Goal: Task Accomplishment & Management: Manage account settings

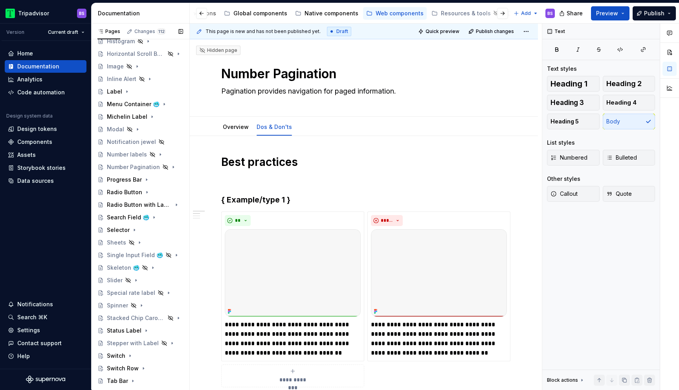
scroll to position [369, 0]
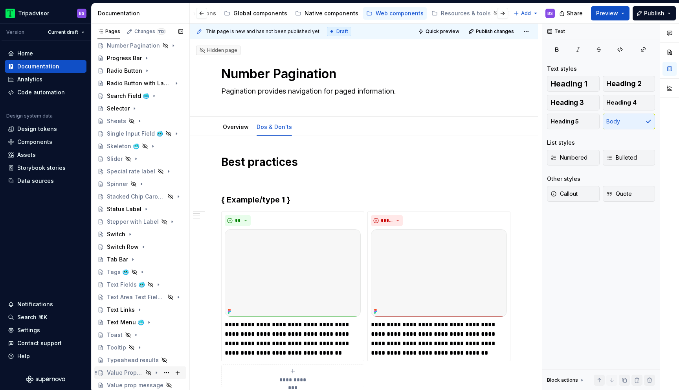
click at [132, 373] on div "Value Prop Message 🥶" at bounding box center [125, 373] width 36 height 8
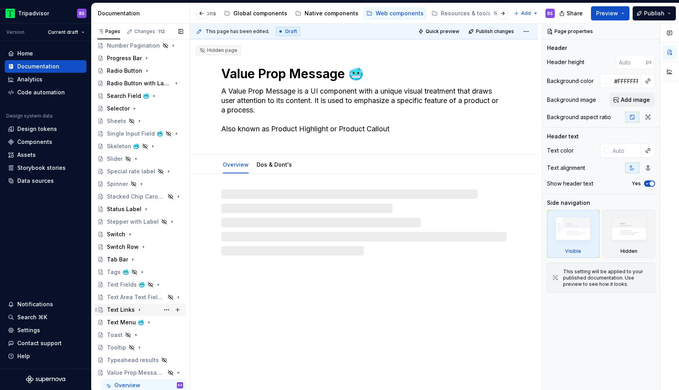
scroll to position [395, 0]
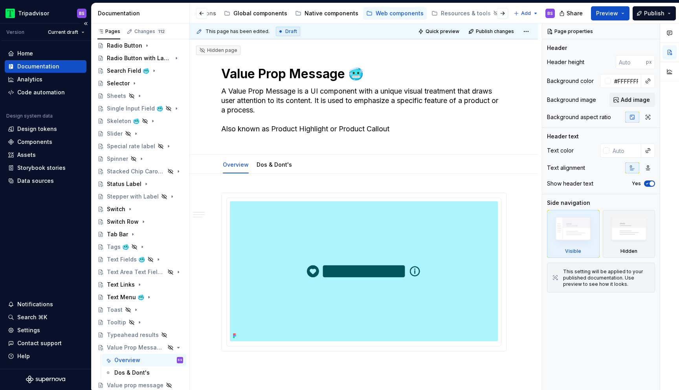
click at [63, 266] on div "Home Documentation Analytics Code automation Design system data Design tokens C…" at bounding box center [45, 205] width 91 height 328
click at [139, 384] on div "Value prop message" at bounding box center [129, 385] width 44 height 8
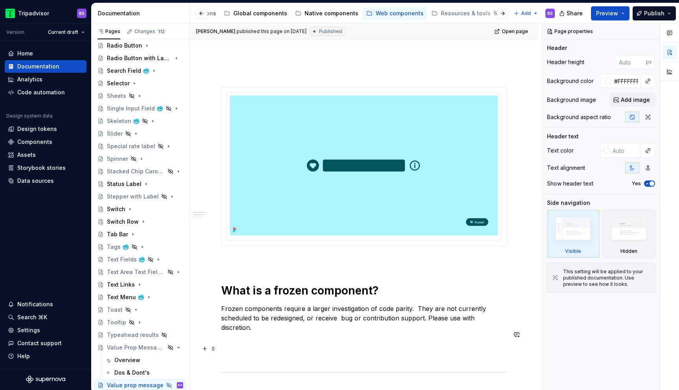
scroll to position [160, 0]
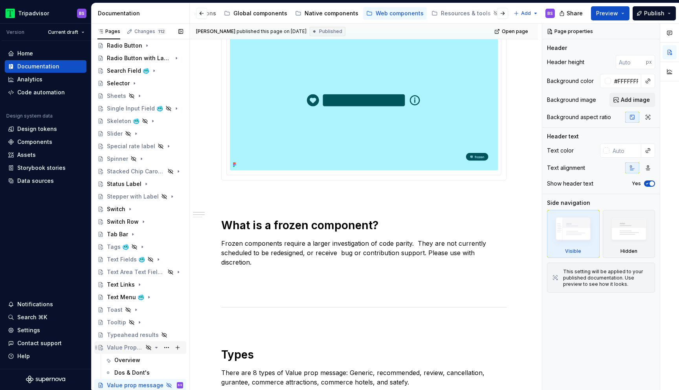
click at [130, 348] on div "Value Prop Message 🥶" at bounding box center [125, 347] width 36 height 8
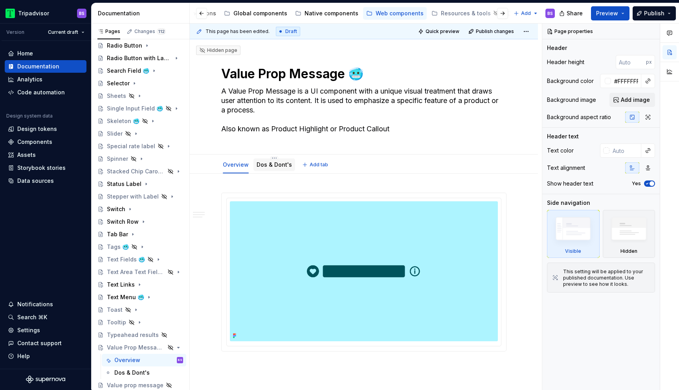
click at [268, 169] on div "Dos & Dont's" at bounding box center [274, 164] width 42 height 13
click at [268, 165] on link "Dos & Dont's" at bounding box center [274, 164] width 35 height 7
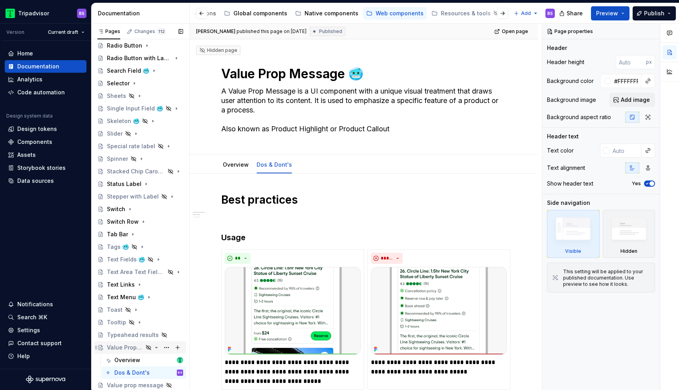
click at [157, 348] on icon "Page tree" at bounding box center [156, 347] width 6 height 6
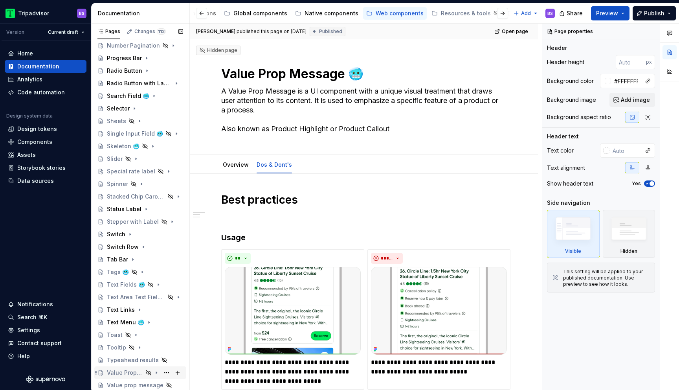
scroll to position [369, 0]
click at [141, 384] on div "Value prop message" at bounding box center [129, 385] width 44 height 8
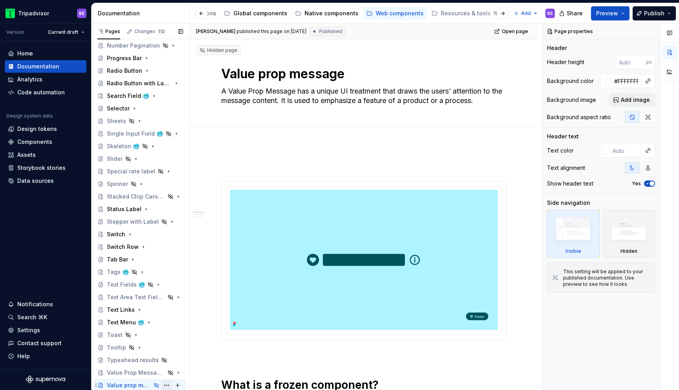
click at [166, 384] on button "Page tree" at bounding box center [166, 385] width 11 height 11
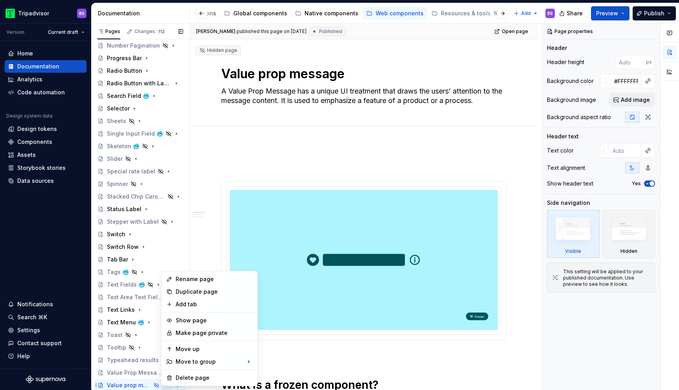
scroll to position [2, 0]
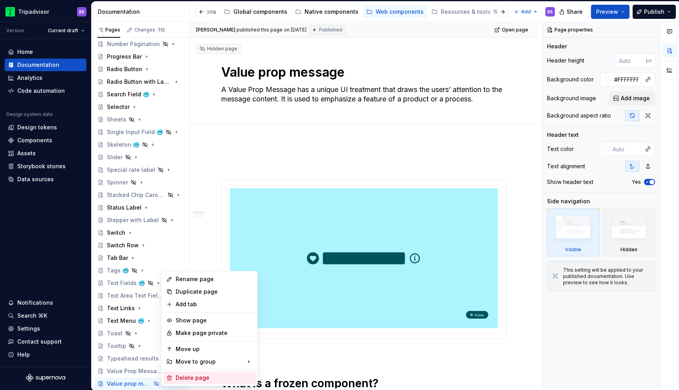
click at [199, 376] on div "Delete page" at bounding box center [214, 378] width 77 height 8
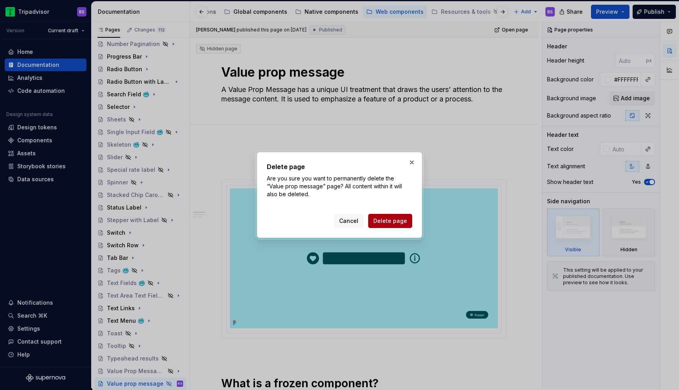
click at [393, 224] on span "Delete page" at bounding box center [390, 221] width 34 height 8
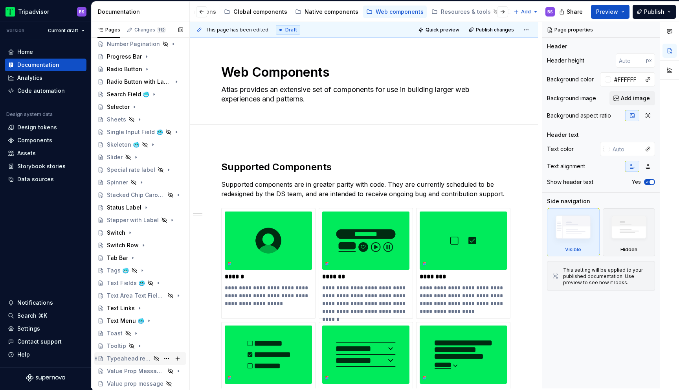
click at [131, 362] on div "Typeahead results" at bounding box center [129, 359] width 44 height 8
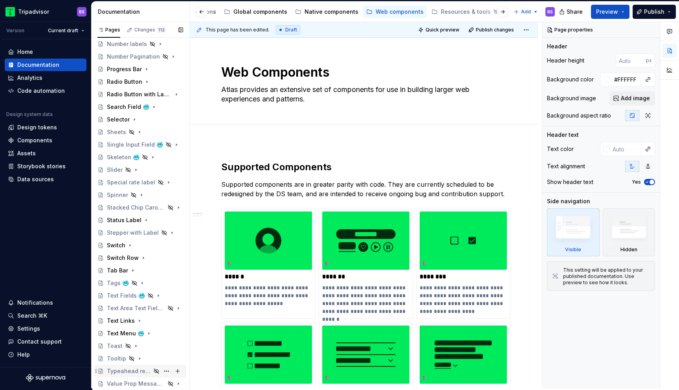
scroll to position [357, 0]
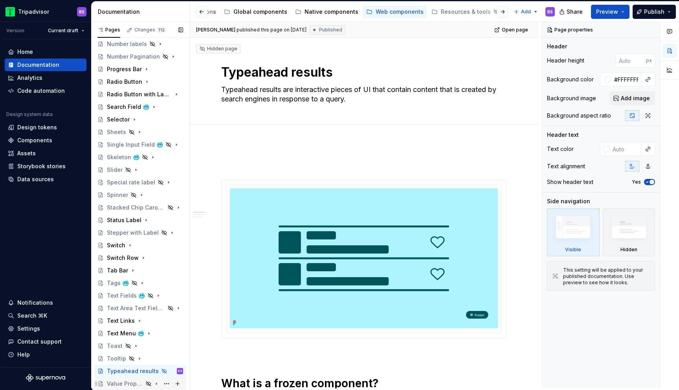
click at [127, 380] on div "Value Prop Message 🥶" at bounding box center [125, 384] width 36 height 8
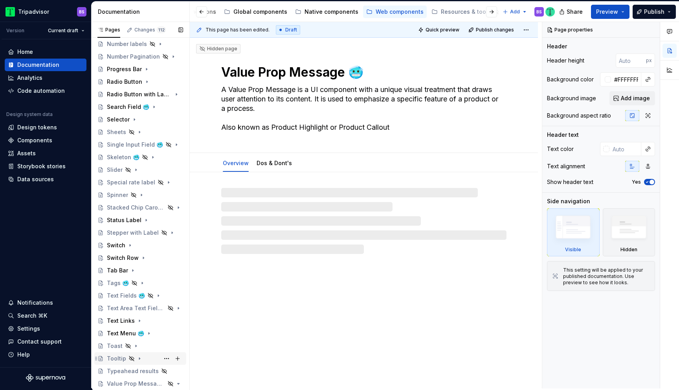
scroll to position [382, 0]
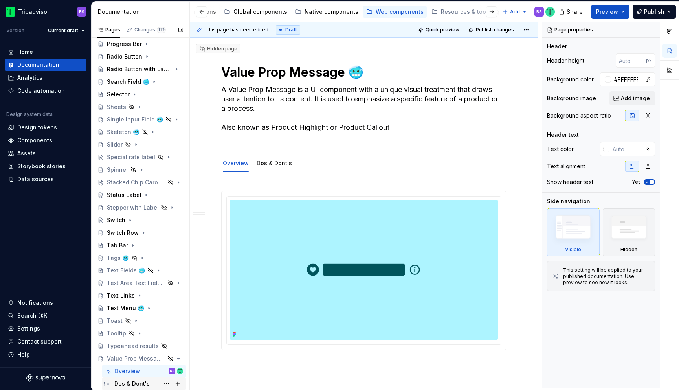
click at [126, 382] on div "Dos & Dont's" at bounding box center [131, 384] width 35 height 8
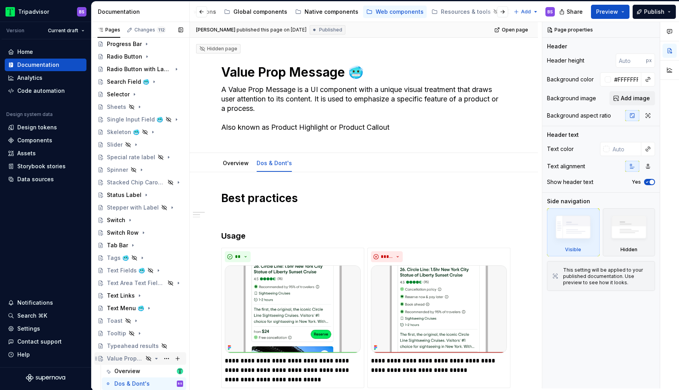
click at [156, 359] on icon "Page tree" at bounding box center [157, 358] width 2 height 1
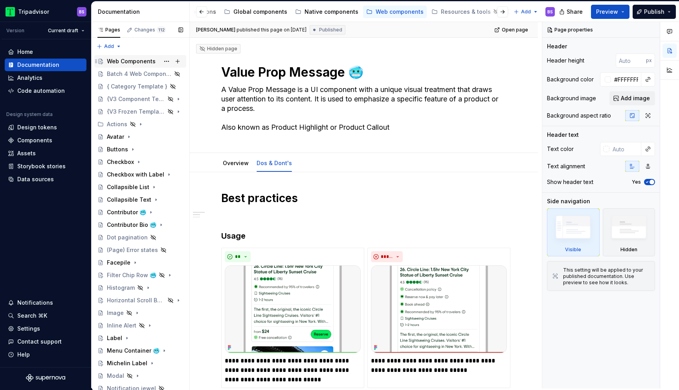
click at [137, 61] on div "Web Components" at bounding box center [131, 61] width 49 height 8
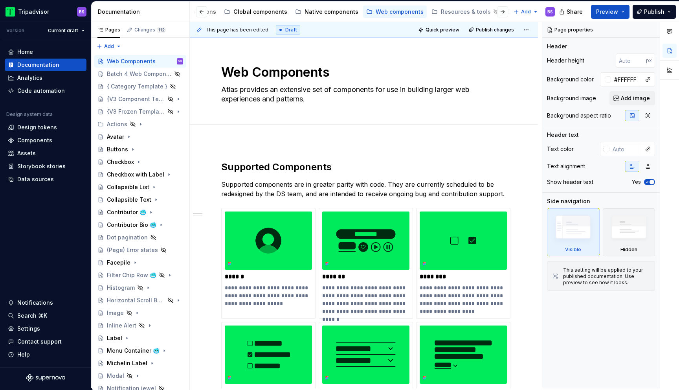
type textarea "*"
